Goal: Information Seeking & Learning: Learn about a topic

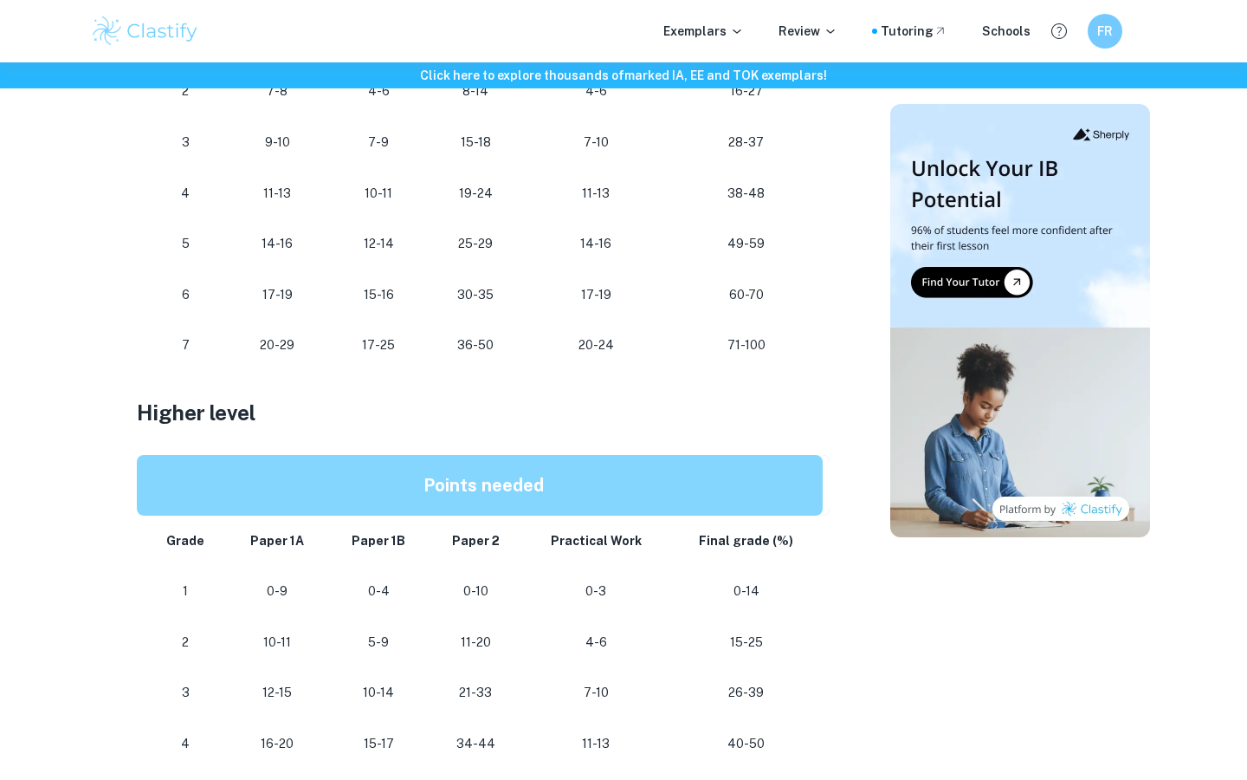
scroll to position [941, 0]
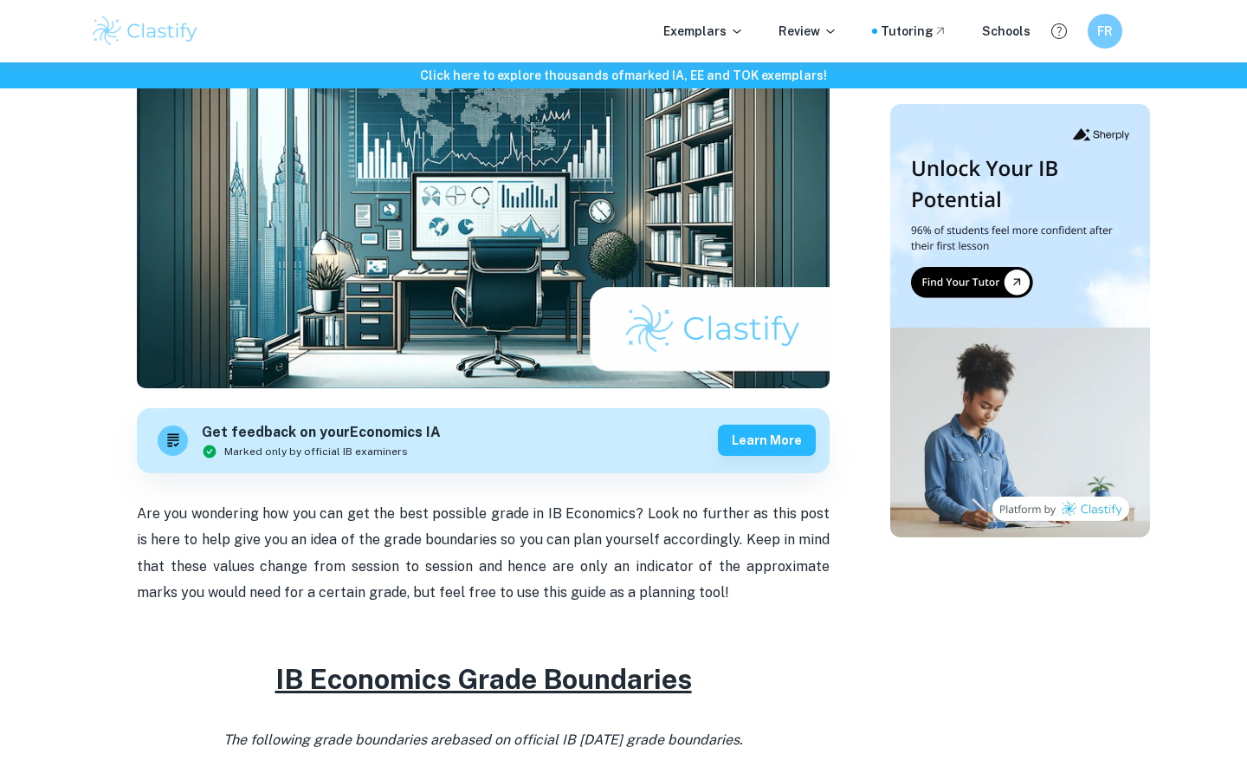
scroll to position [272, 0]
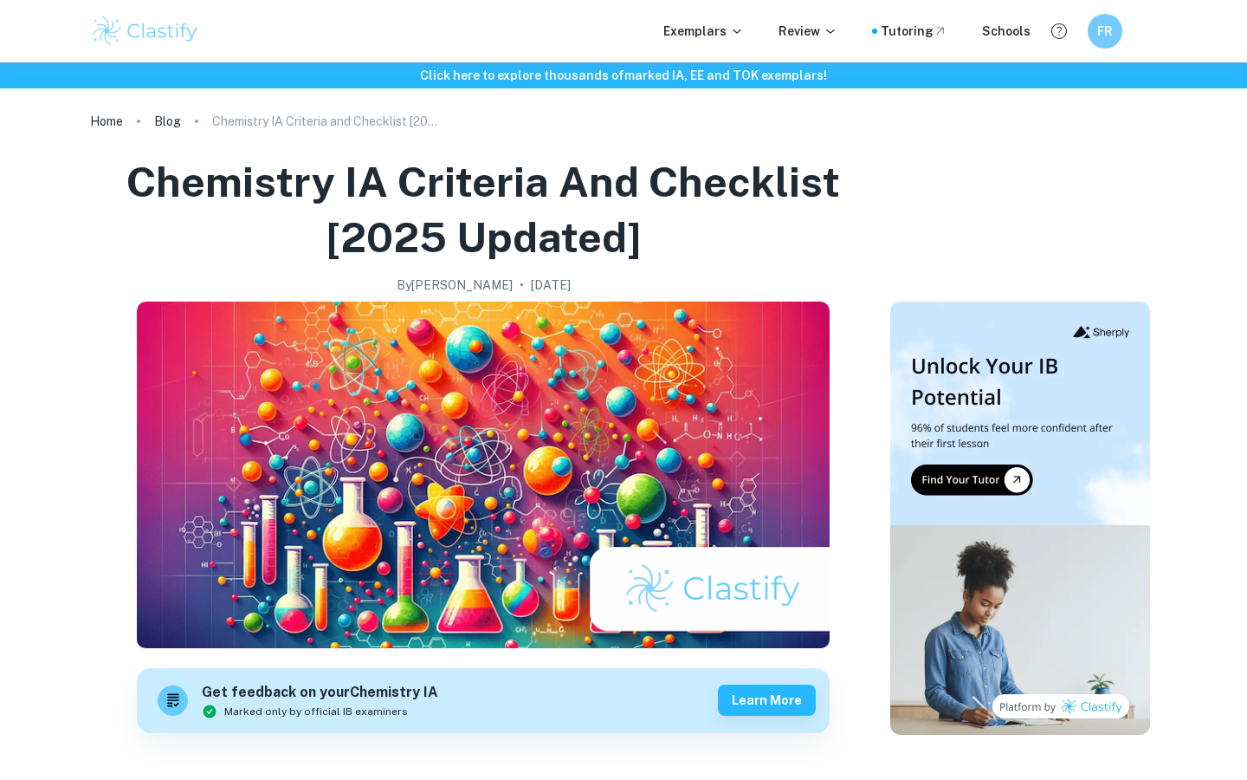
scroll to position [2122, 0]
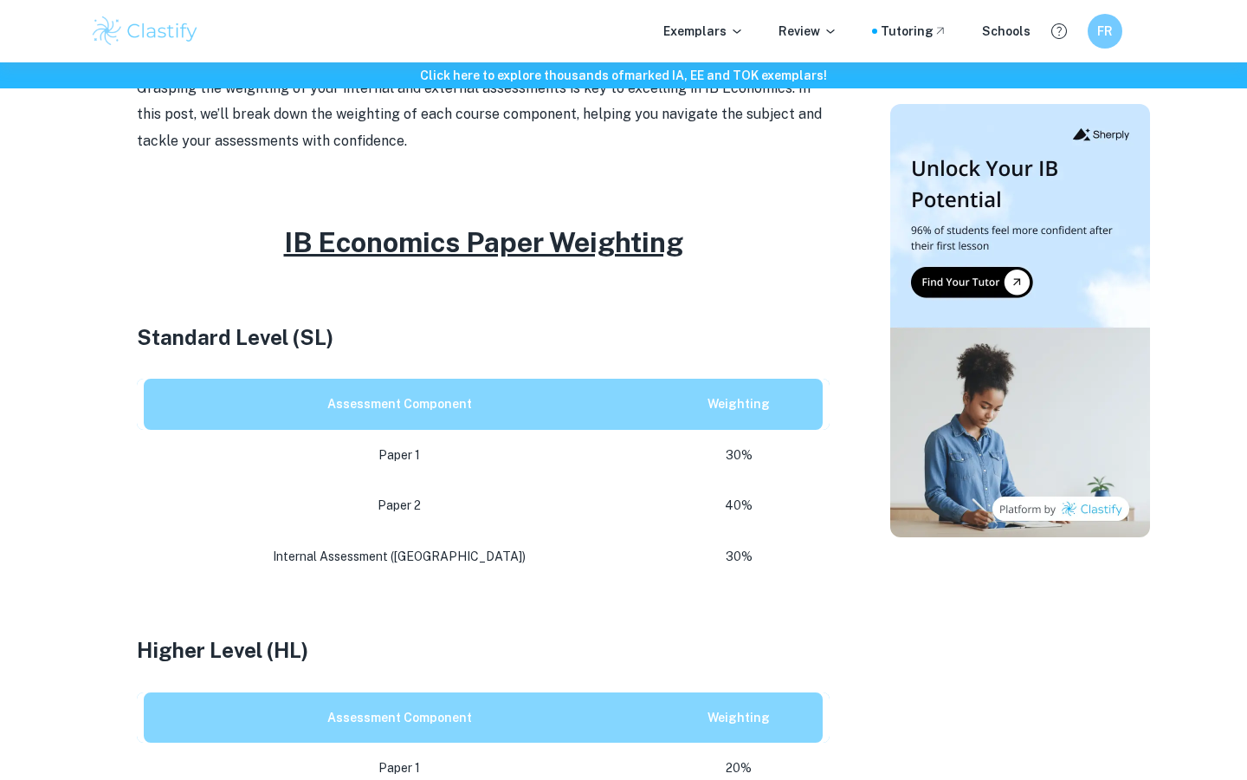
scroll to position [878, 0]
